Goal: Information Seeking & Learning: Learn about a topic

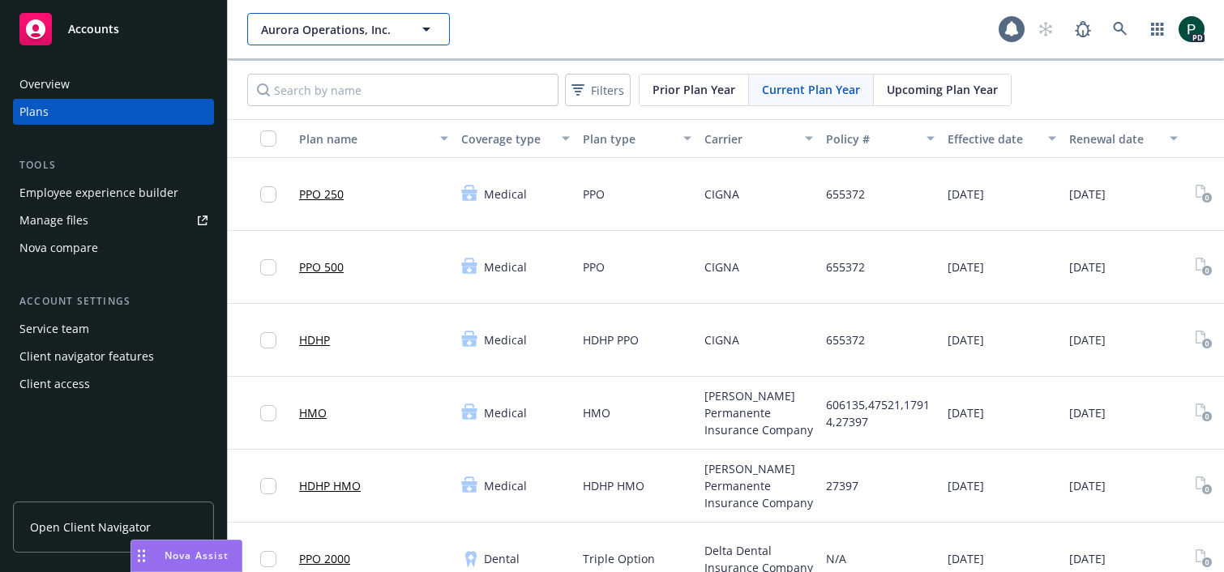
click at [340, 28] on span "Aurora Operations, Inc." at bounding box center [331, 29] width 140 height 17
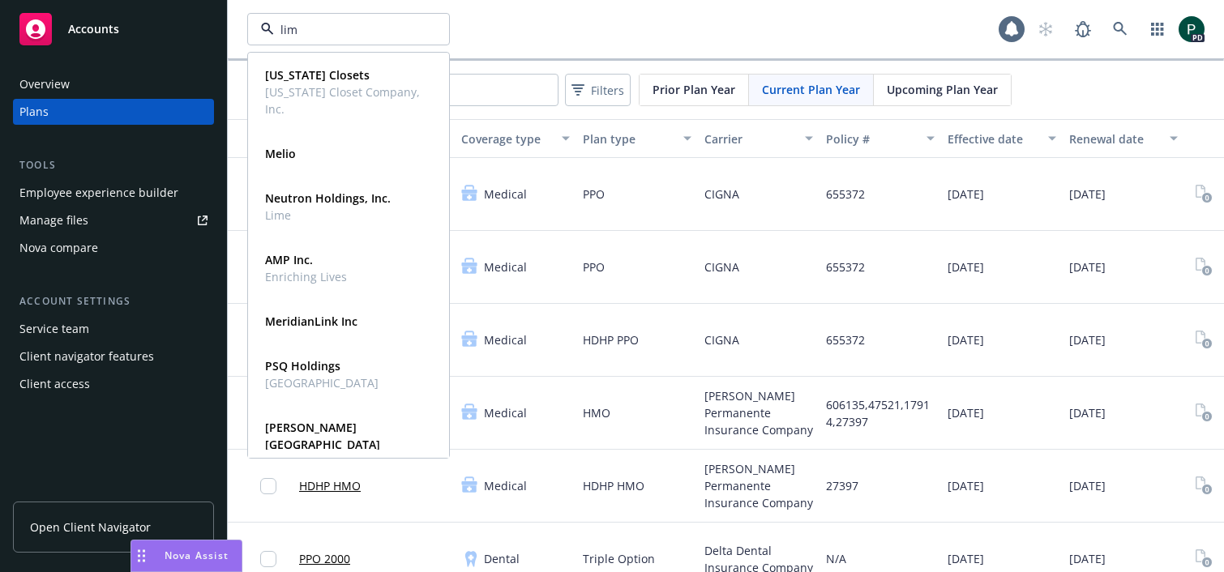
type input "lime"
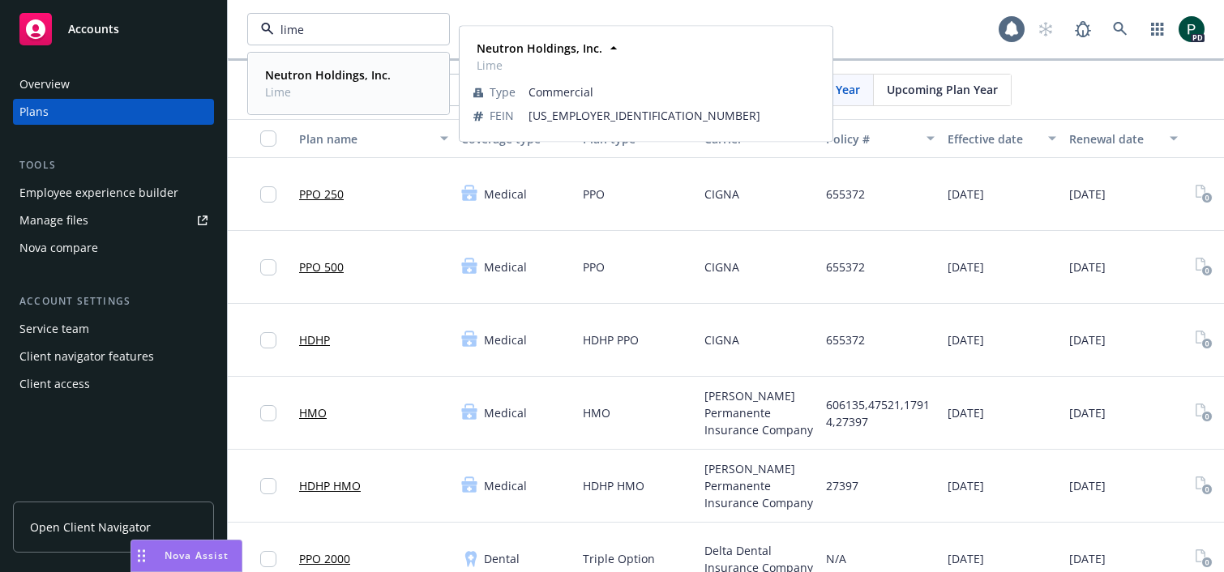
click at [302, 81] on strong "Neutron Holdings, Inc." at bounding box center [328, 74] width 126 height 15
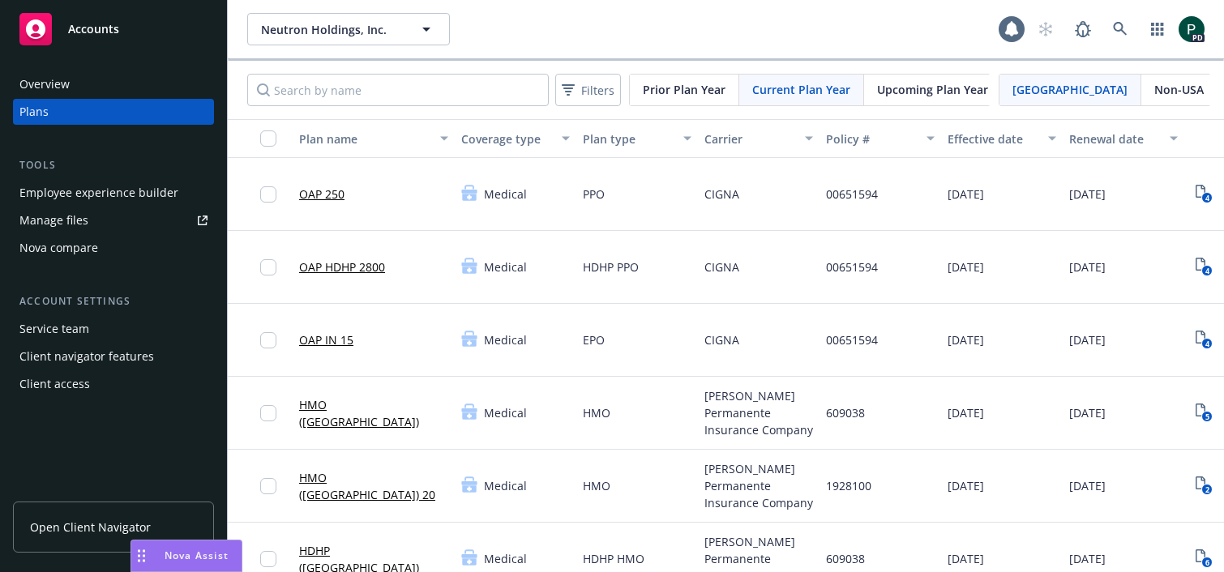
click at [63, 85] on div "Overview" at bounding box center [44, 84] width 50 height 26
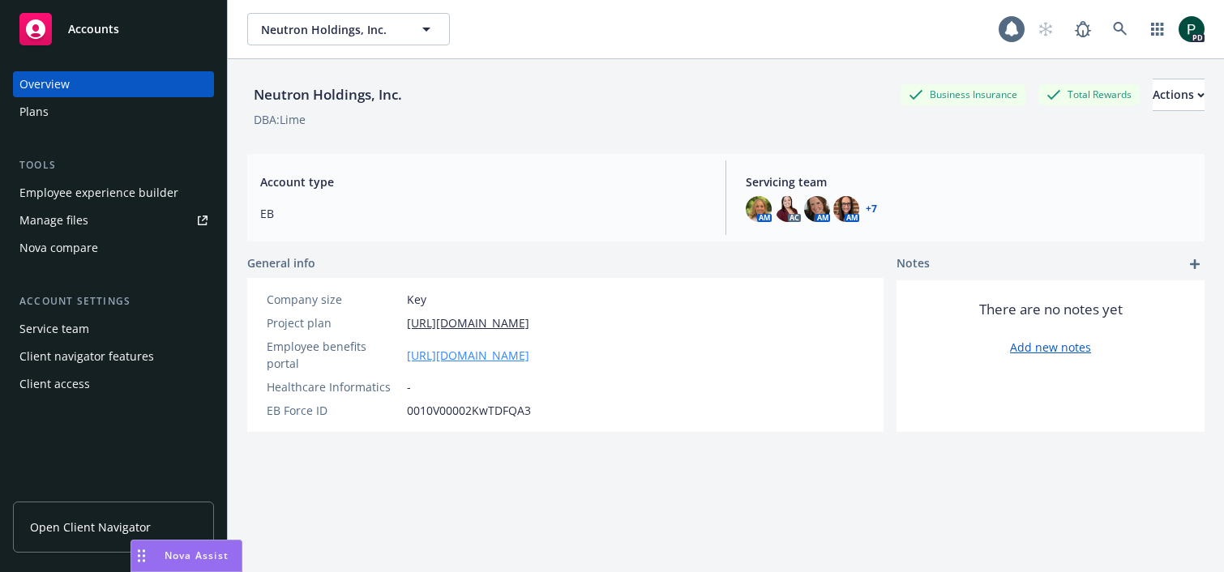
click at [529, 347] on link "https://app.newfront.com/employee/c001d2db-0cec-4851-8e64-15c18ea46ace" at bounding box center [468, 355] width 122 height 17
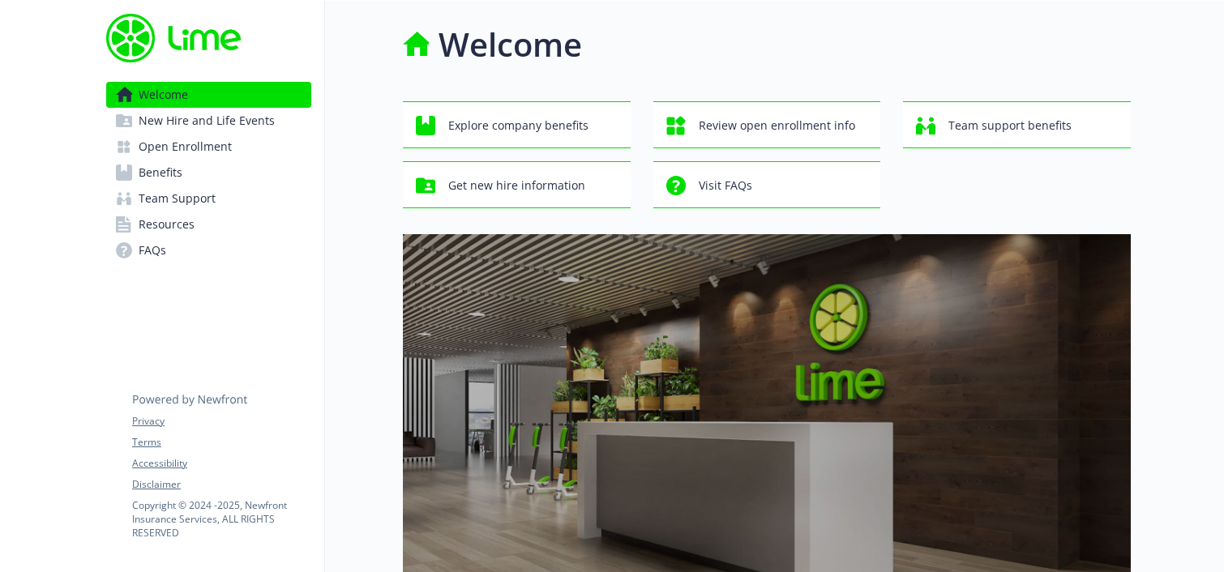
click at [174, 242] on link "FAQs" at bounding box center [208, 251] width 205 height 26
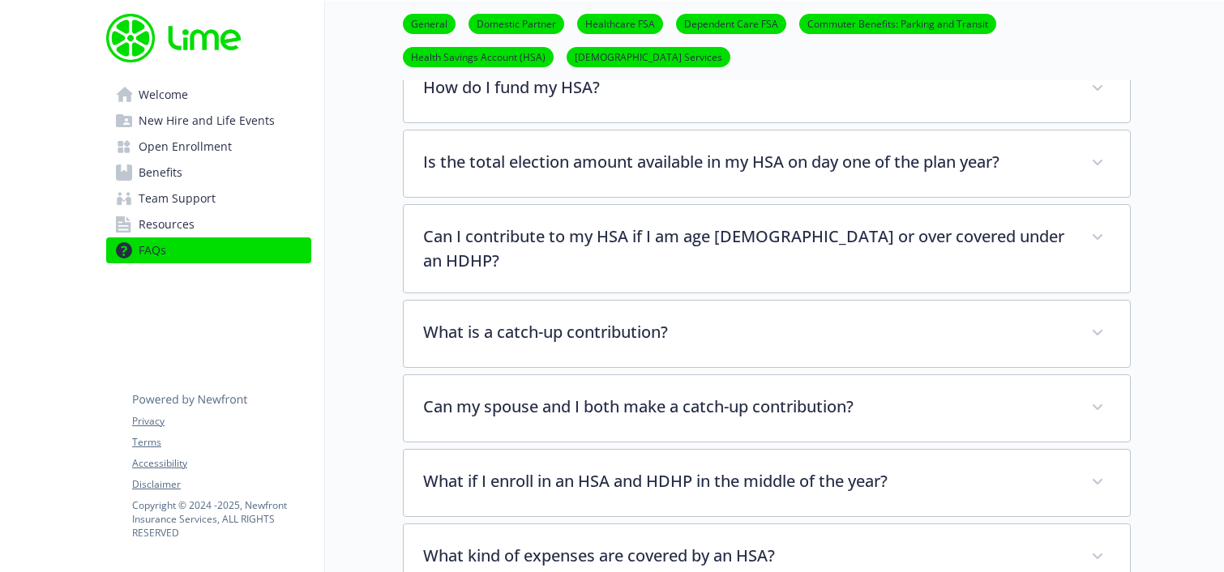
scroll to position [1808, 0]
